Goal: Contribute content: Contribute content

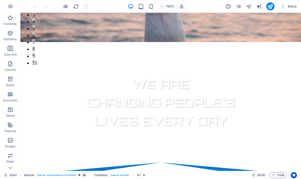
scroll to position [115, 0]
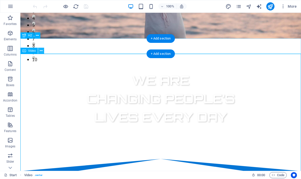
click at [42, 50] on icon at bounding box center [41, 50] width 3 height 5
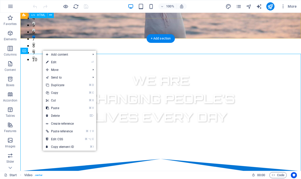
click at [222, 159] on div at bounding box center [160, 169] width 280 height 20
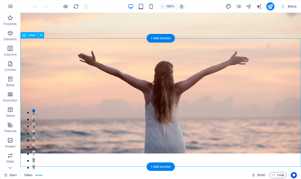
scroll to position [130, 0]
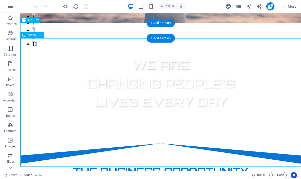
click at [31, 36] on span "Video" at bounding box center [32, 35] width 8 height 3
click at [31, 34] on span "Video" at bounding box center [32, 35] width 8 height 3
select select "%"
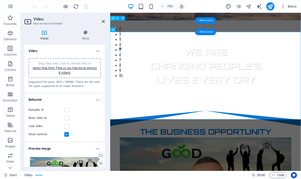
click at [87, 73] on div "Drag files here, click to choose files or select files from Files or our free s…" at bounding box center [65, 68] width 66 height 14
click at [79, 69] on link "select files from Files or our free stock photos & videos" at bounding box center [65, 70] width 64 height 8
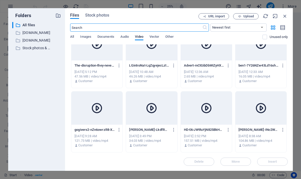
scroll to position [17, 0]
click at [245, 17] on span "Upload" at bounding box center [248, 16] width 10 height 3
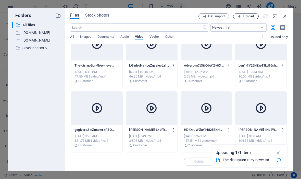
click at [248, 17] on span "Upload" at bounding box center [248, 16] width 10 height 3
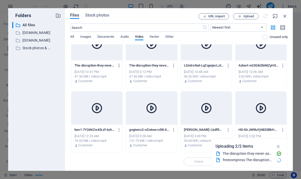
click at [118, 66] on icon "button" at bounding box center [119, 65] width 5 height 5
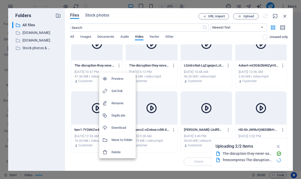
click at [124, 152] on h6 "Delete" at bounding box center [121, 152] width 21 height 6
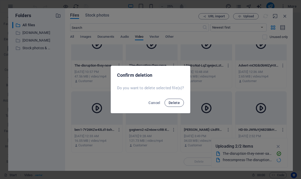
click at [176, 104] on span "Delete" at bounding box center [173, 103] width 11 height 4
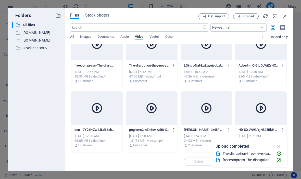
click at [100, 55] on div at bounding box center [96, 43] width 51 height 33
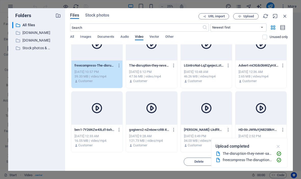
click at [279, 146] on icon "button" at bounding box center [278, 146] width 6 height 6
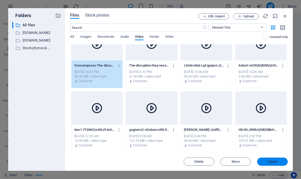
click at [277, 163] on span "Insert" at bounding box center [272, 161] width 26 height 3
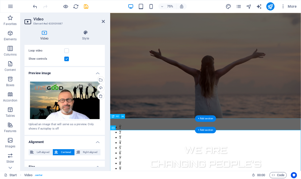
scroll to position [0, 0]
click at [272, 7] on icon "publish" at bounding box center [270, 7] width 6 height 6
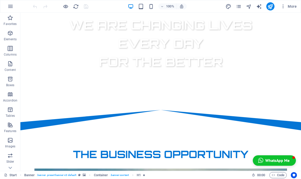
scroll to position [188, 0]
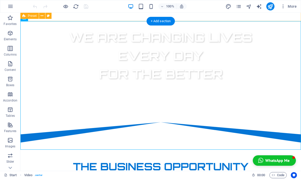
scroll to position [161, 0]
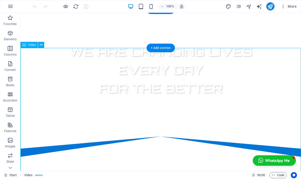
click at [31, 47] on div "Video" at bounding box center [28, 45] width 17 height 6
click at [32, 45] on span "Video" at bounding box center [32, 44] width 8 height 3
click at [32, 46] on span "Video" at bounding box center [32, 44] width 8 height 3
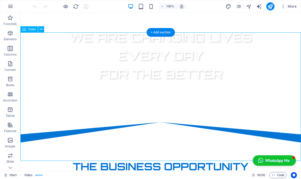
scroll to position [177, 0]
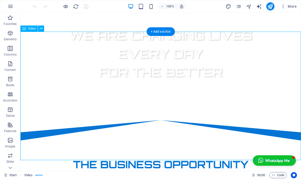
click at [30, 30] on span "Video" at bounding box center [32, 28] width 8 height 3
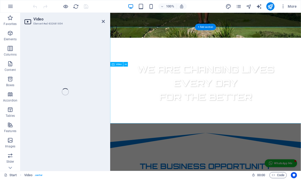
select select "%"
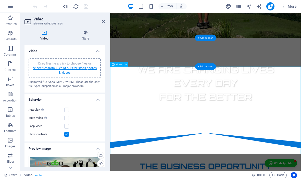
click at [79, 69] on link "select files from Files or our free stock photos & videos" at bounding box center [65, 70] width 64 height 8
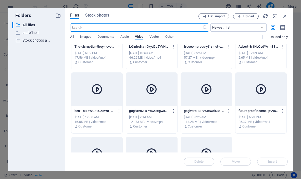
scroll to position [36, 0]
click at [248, 16] on span "Upload" at bounding box center [248, 16] width 10 height 3
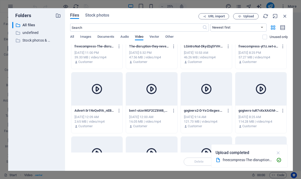
click at [277, 152] on icon "button" at bounding box center [278, 153] width 6 height 6
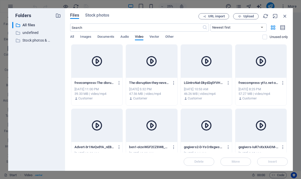
scroll to position [0, 0]
click at [99, 63] on icon at bounding box center [97, 61] width 12 height 12
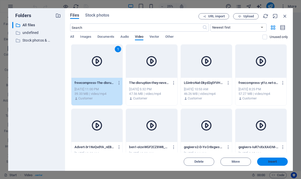
click at [273, 162] on span "Insert" at bounding box center [272, 161] width 9 height 3
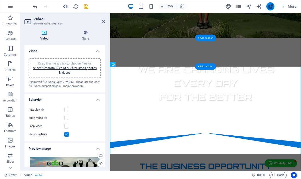
click at [271, 7] on icon "publish" at bounding box center [270, 7] width 6 height 6
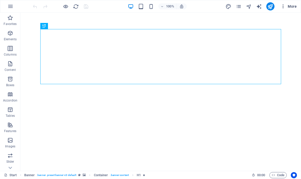
click at [293, 6] on span "More" at bounding box center [288, 6] width 16 height 5
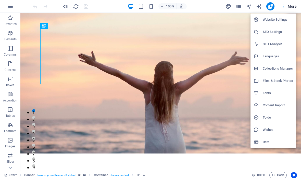
scroll to position [16, 0]
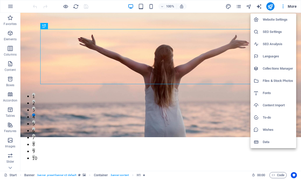
click at [10, 10] on div at bounding box center [150, 89] width 301 height 179
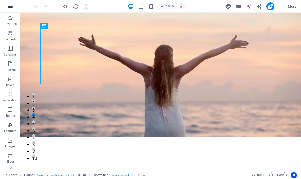
click at [10, 8] on icon "button" at bounding box center [10, 6] width 6 height 6
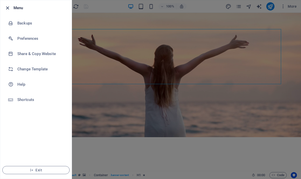
click at [8, 8] on icon "button" at bounding box center [8, 8] width 6 height 6
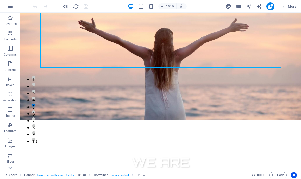
scroll to position [34, 0]
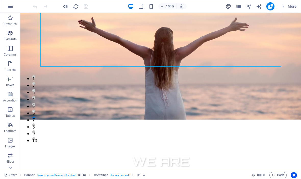
click at [6, 35] on span "Elements" at bounding box center [10, 36] width 20 height 12
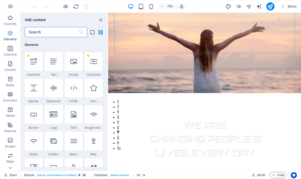
scroll to position [54, 0]
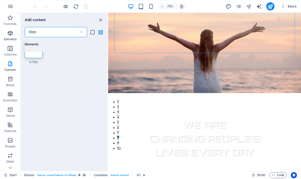
type input "Html"
click at [34, 64] on icon at bounding box center [33, 61] width 7 height 7
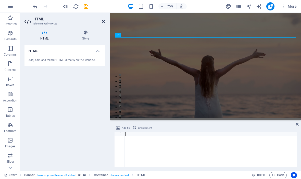
click at [103, 22] on icon at bounding box center [103, 21] width 3 height 4
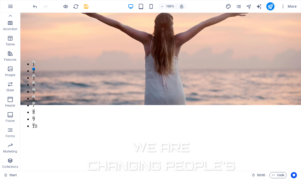
scroll to position [71, 0]
click at [215, 9] on div "100% More" at bounding box center [165, 6] width 267 height 8
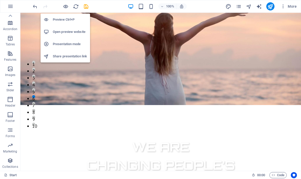
click at [73, 20] on h6 "Preview Ctrl+P" at bounding box center [70, 20] width 34 height 6
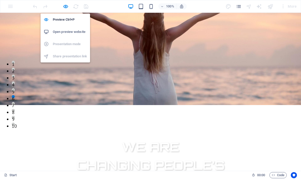
click at [75, 33] on h6 "Open preview website" at bounding box center [70, 32] width 34 height 6
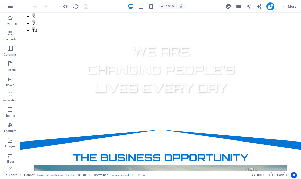
scroll to position [143, 0]
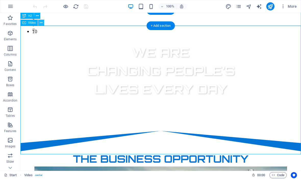
click at [41, 24] on icon at bounding box center [41, 22] width 3 height 5
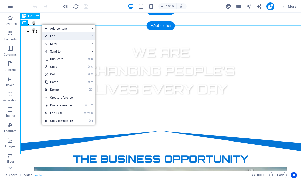
click at [56, 37] on link "⏎ Edit" at bounding box center [59, 36] width 34 height 8
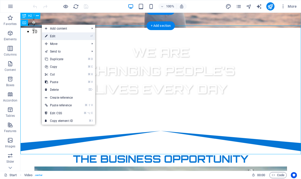
select select "%"
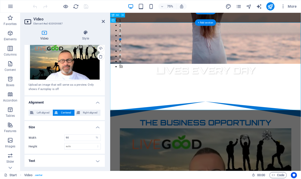
scroll to position [115, 0]
click at [289, 6] on span "More" at bounding box center [288, 6] width 16 height 5
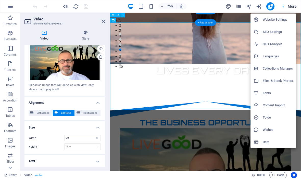
click at [104, 19] on div at bounding box center [150, 89] width 301 height 179
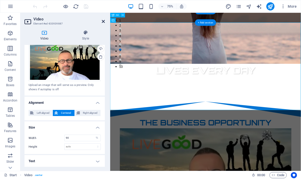
click at [102, 22] on icon at bounding box center [103, 21] width 3 height 4
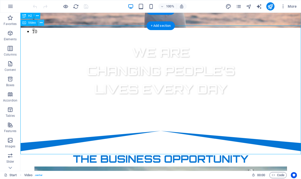
click at [43, 21] on button at bounding box center [41, 23] width 6 height 6
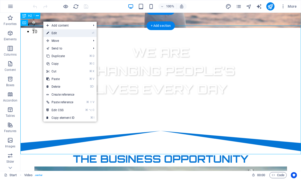
click at [52, 33] on link "⏎ Edit" at bounding box center [60, 33] width 34 height 8
select select "%"
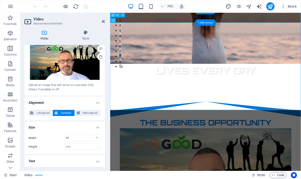
click at [95, 162] on h4 "Text" at bounding box center [64, 161] width 80 height 12
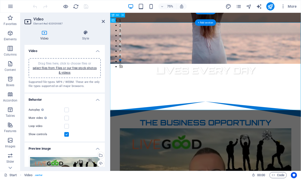
scroll to position [0, 0]
click at [102, 21] on icon at bounding box center [103, 21] width 3 height 4
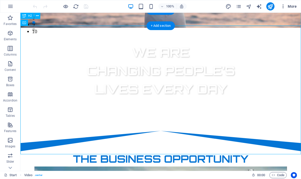
click at [291, 7] on span "More" at bounding box center [288, 6] width 16 height 5
